Goal: Browse casually

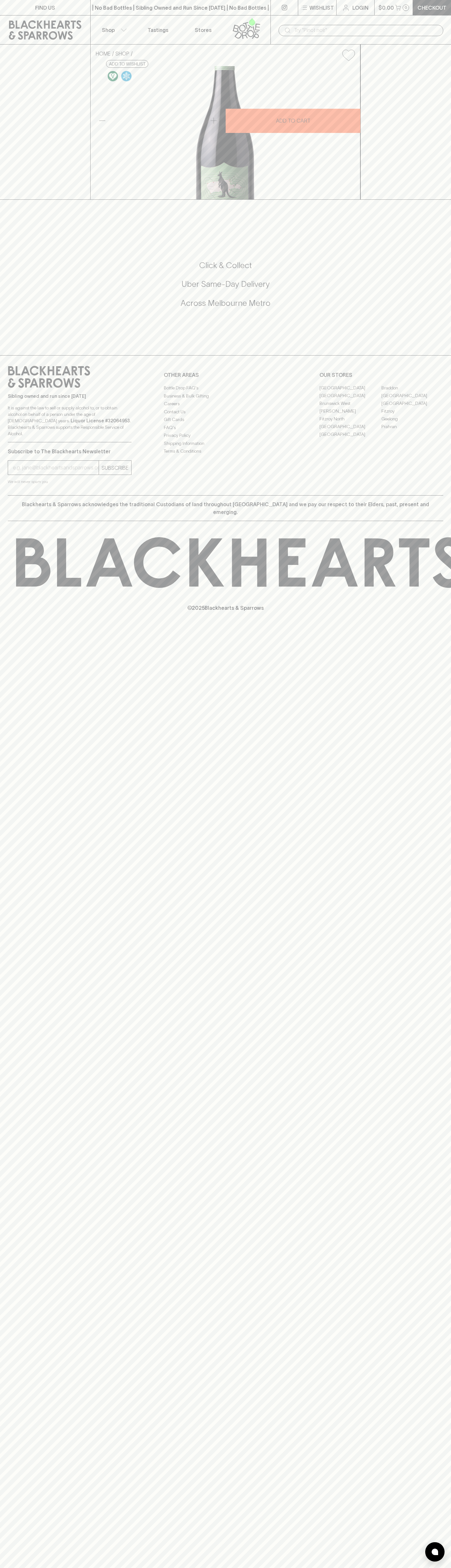
click at [433, 495] on div "Sibling owned and run since [DATE] It is against the law to sell or supply alco…" at bounding box center [225, 425] width 451 height 140
click at [95, 1567] on html "FIND US | No Bad Bottles | Sibling Owned and Run Since [DATE] | No Bad Bottles …" at bounding box center [225, 784] width 451 height 1568
click at [21, 1485] on div "FIND US | No Bad Bottles | Sibling Owned and Run Since [DATE] | No Bad Bottles …" at bounding box center [225, 784] width 451 height 1568
